Goal: Check status

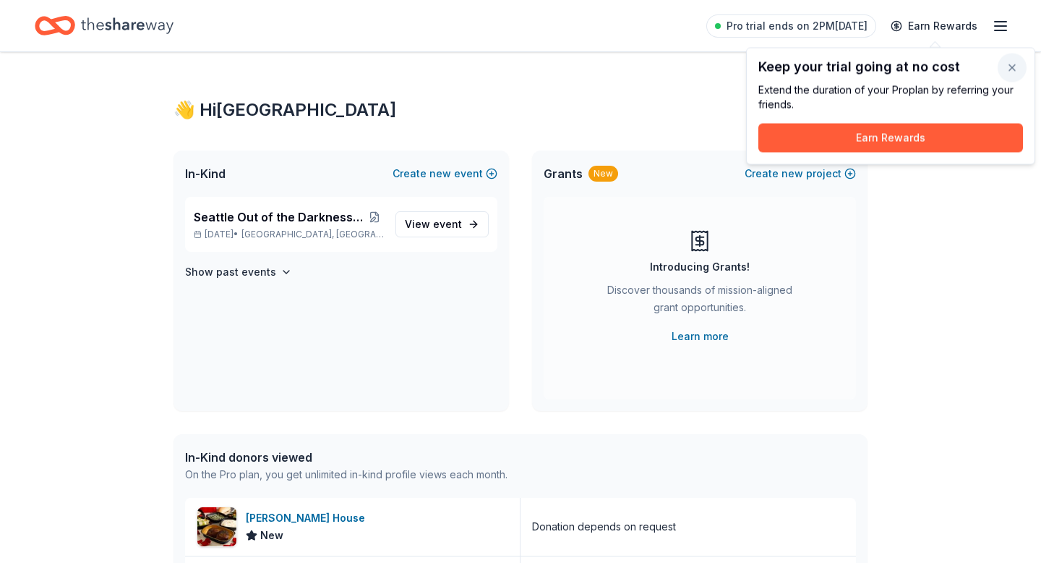
click at [1015, 62] on button "button" at bounding box center [1012, 68] width 29 height 29
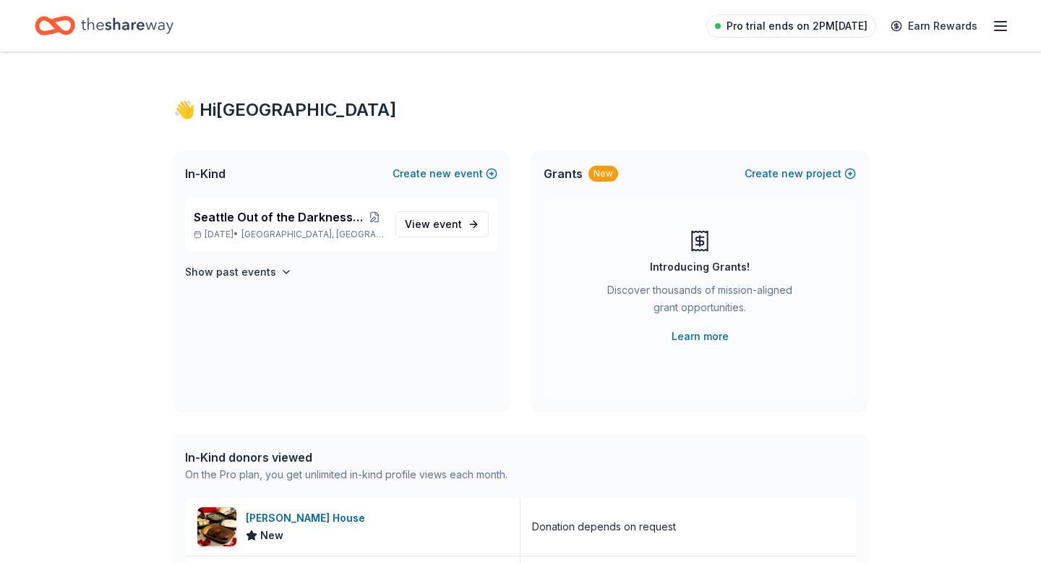
click at [825, 29] on span "Pro trial ends on 2PM[DATE]" at bounding box center [797, 25] width 141 height 17
click at [441, 228] on span "event" at bounding box center [447, 224] width 29 height 12
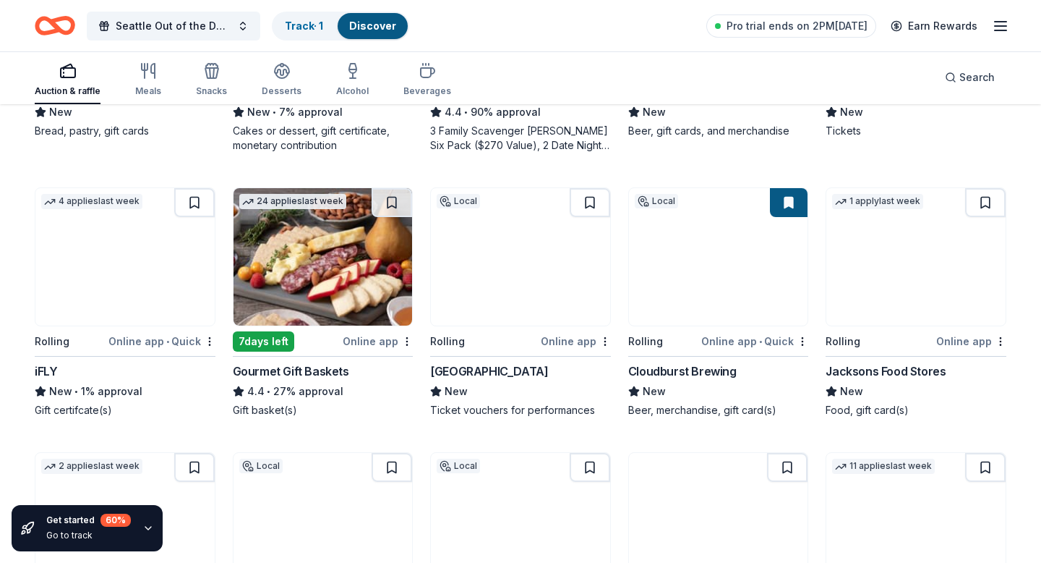
scroll to position [359, 0]
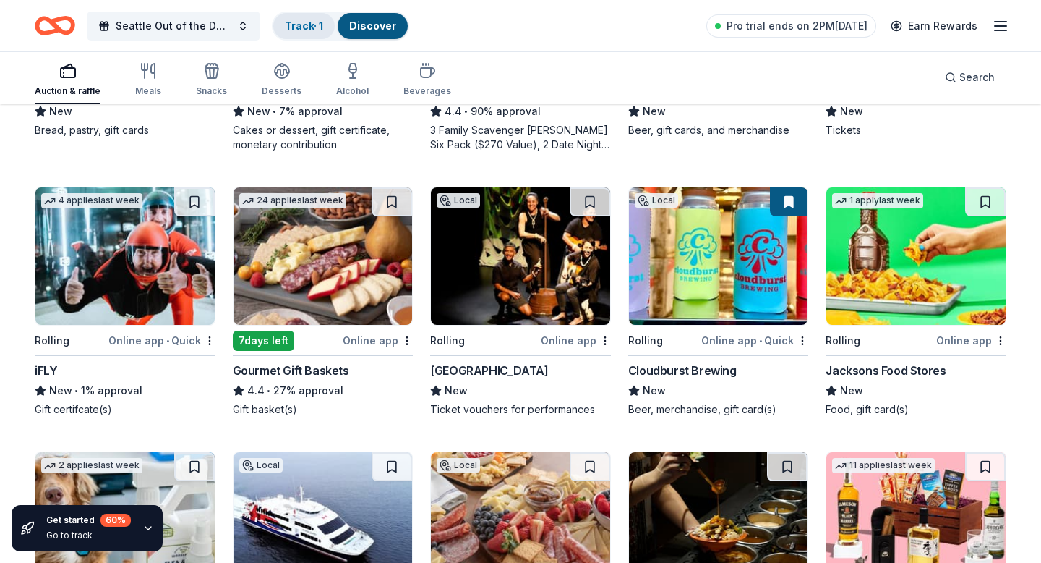
click at [299, 27] on link "Track · 1" at bounding box center [304, 26] width 38 height 12
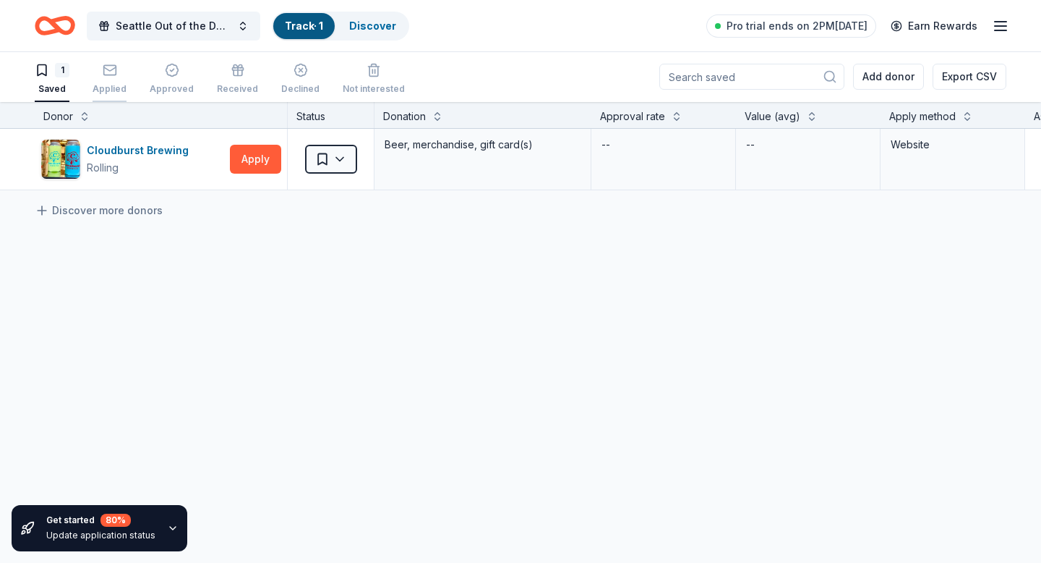
click at [108, 65] on rect "button" at bounding box center [109, 69] width 12 height 9
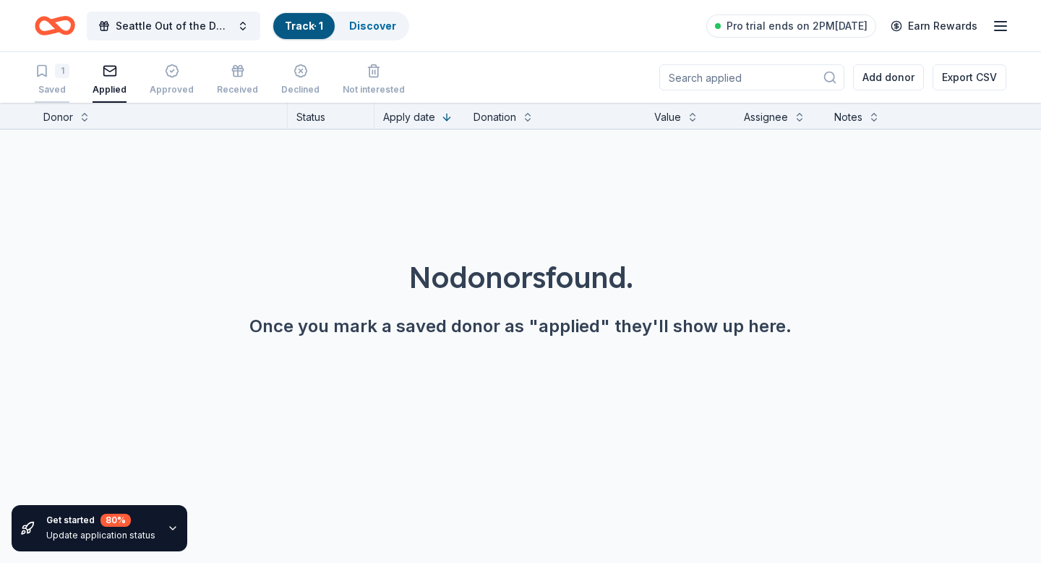
click at [44, 71] on icon "button" at bounding box center [42, 71] width 14 height 14
